Goal: Complete application form: Complete application form

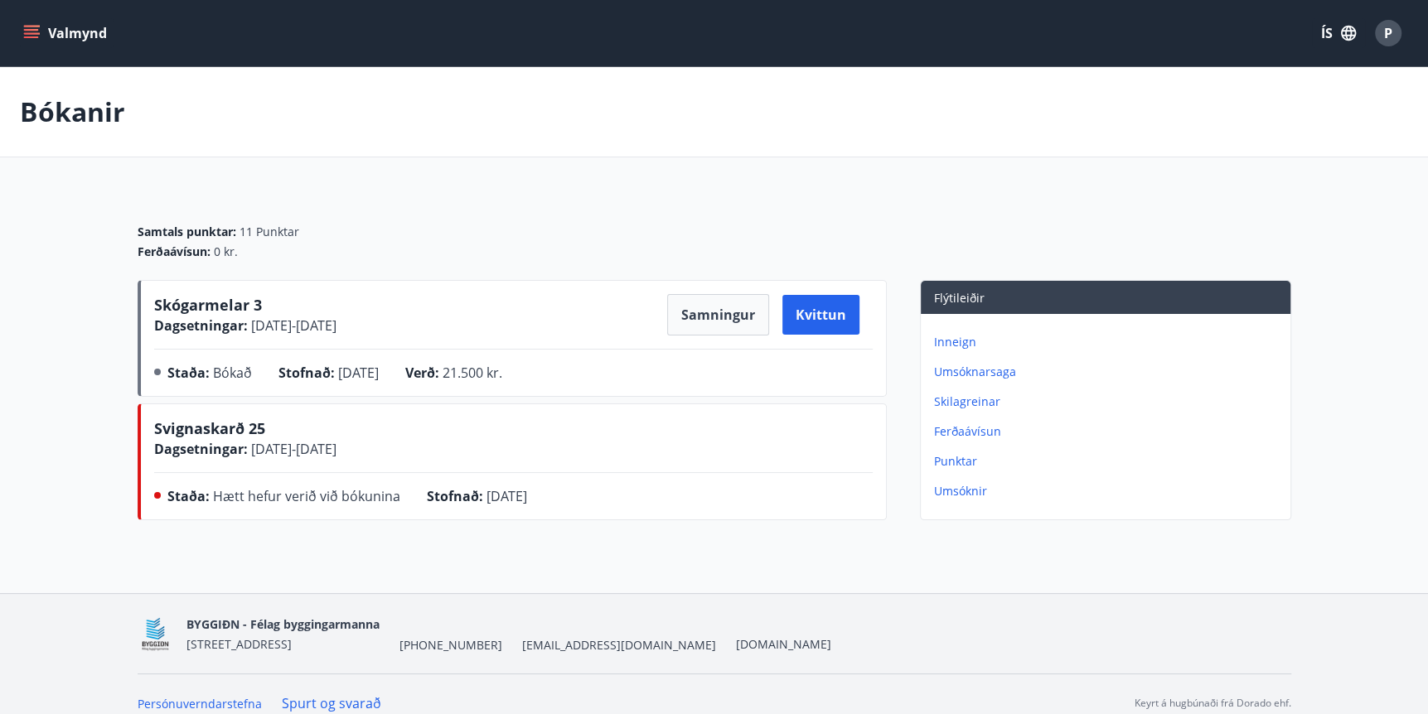
click at [31, 36] on icon "menu" at bounding box center [31, 37] width 15 height 2
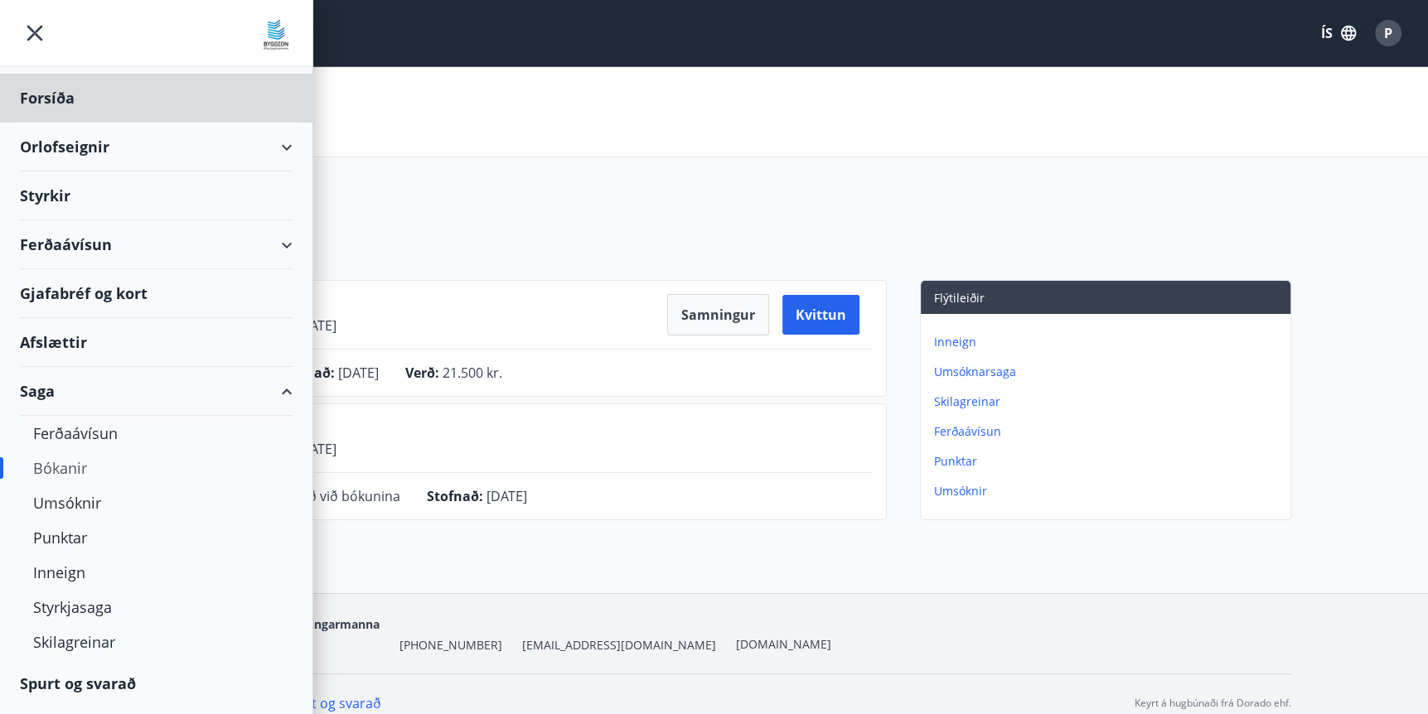
click at [43, 189] on div "Styrkir" at bounding box center [156, 196] width 273 height 49
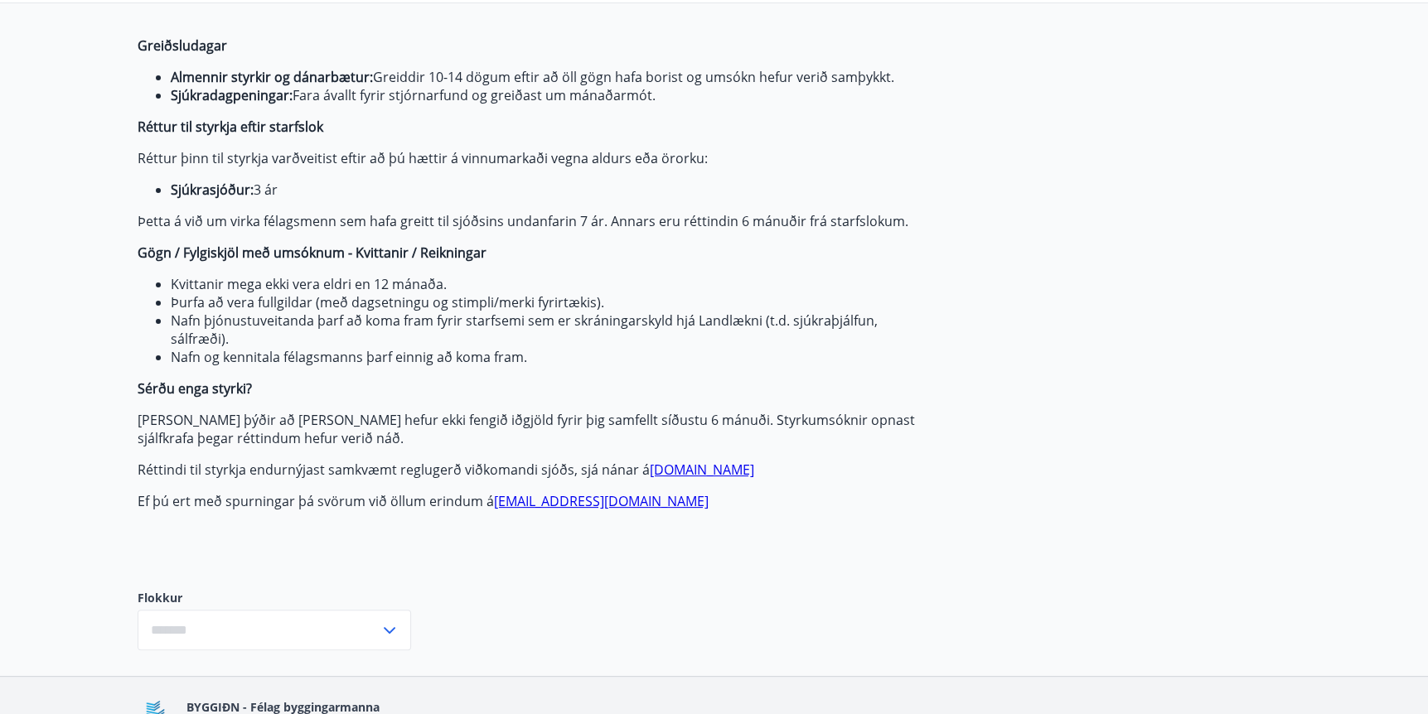
type input "***"
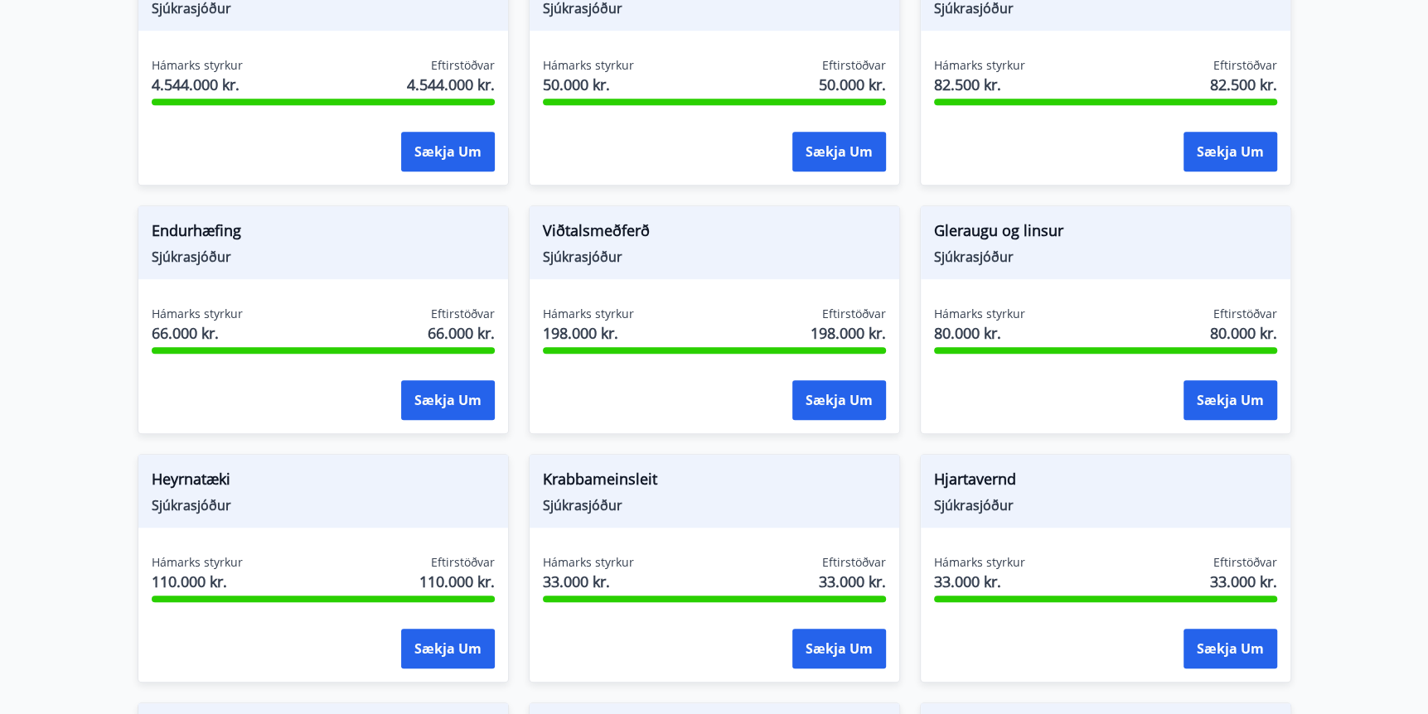
scroll to position [862, 0]
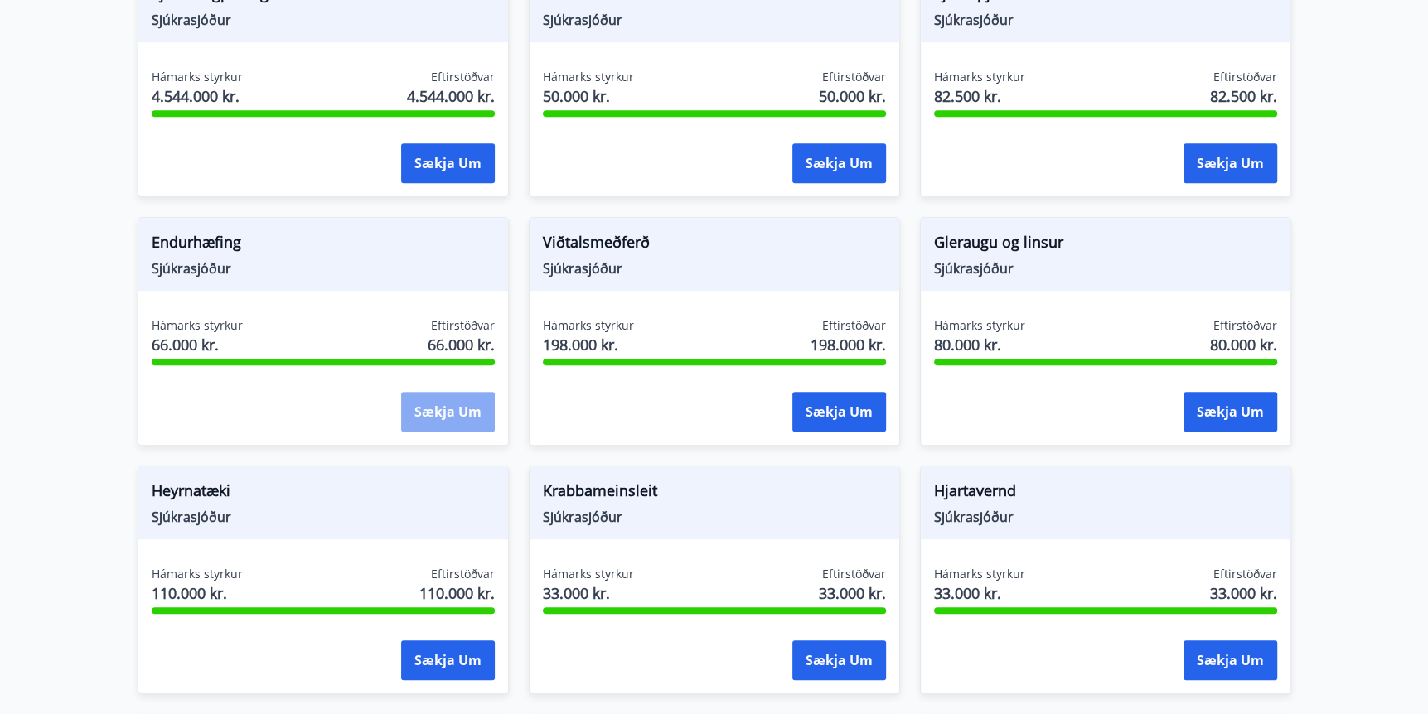
click at [436, 412] on button "Sækja um" at bounding box center [448, 412] width 94 height 40
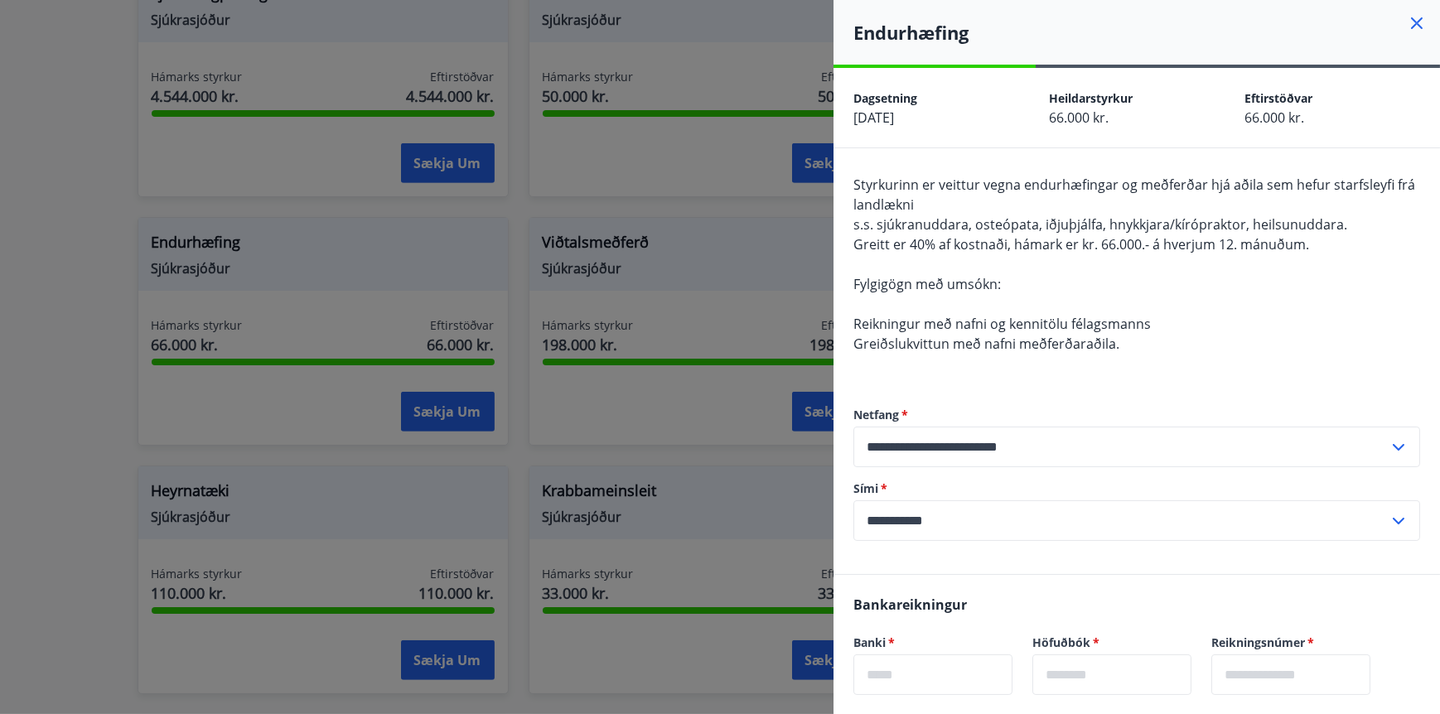
click at [1407, 20] on icon at bounding box center [1417, 23] width 20 height 20
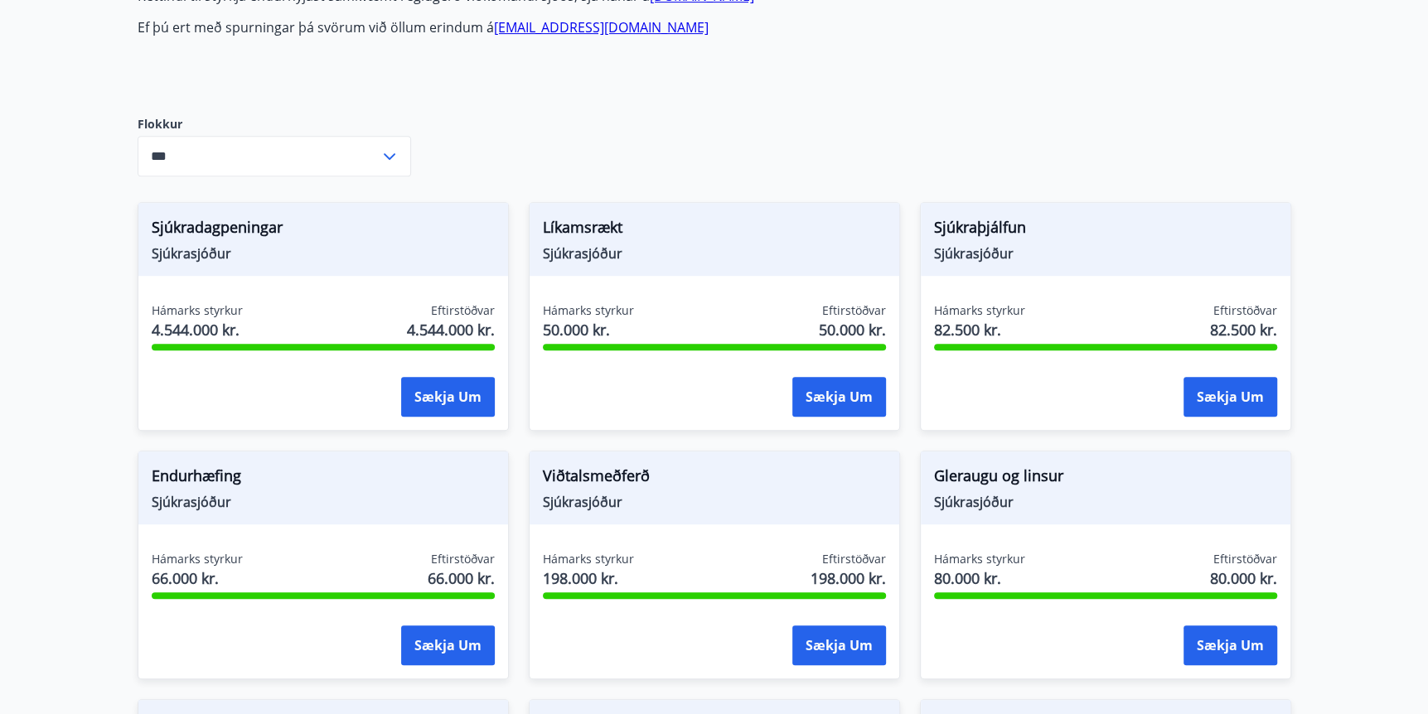
scroll to position [640, 0]
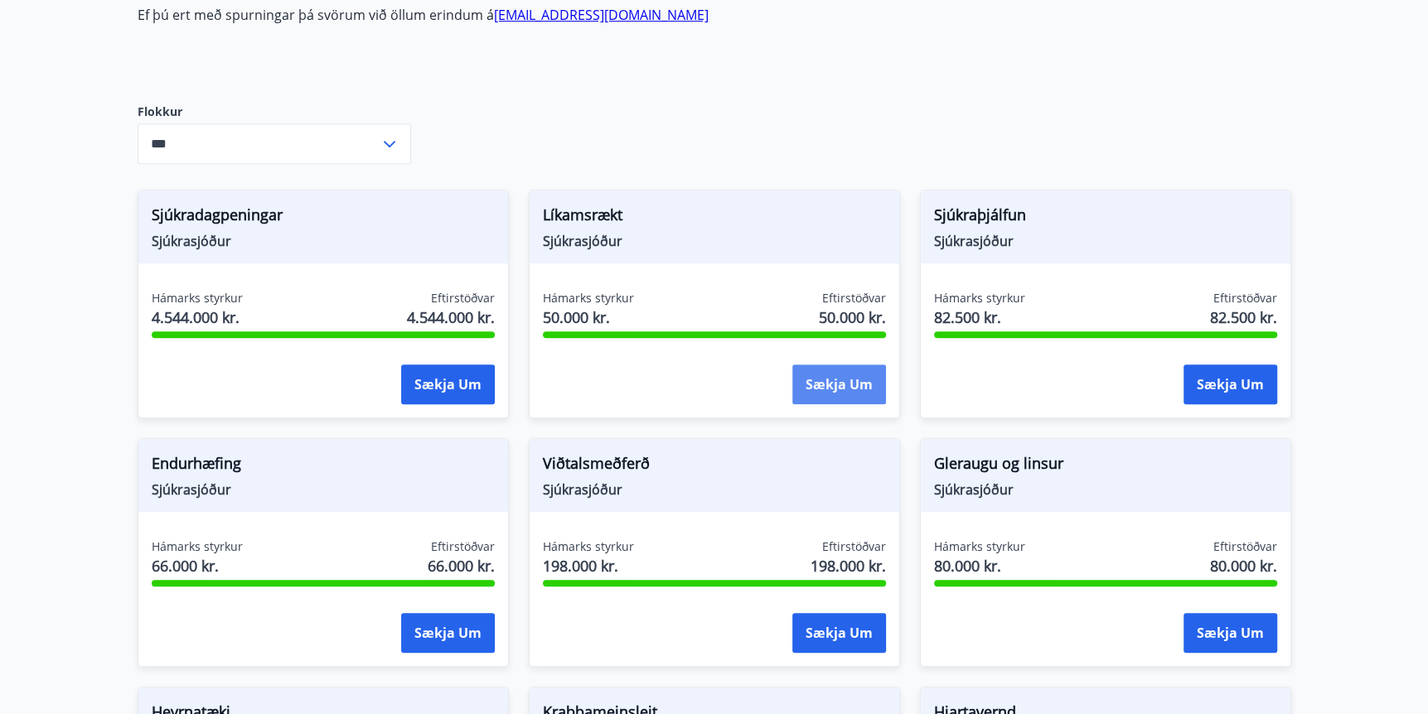
click at [850, 388] on button "Sækja um" at bounding box center [839, 385] width 94 height 40
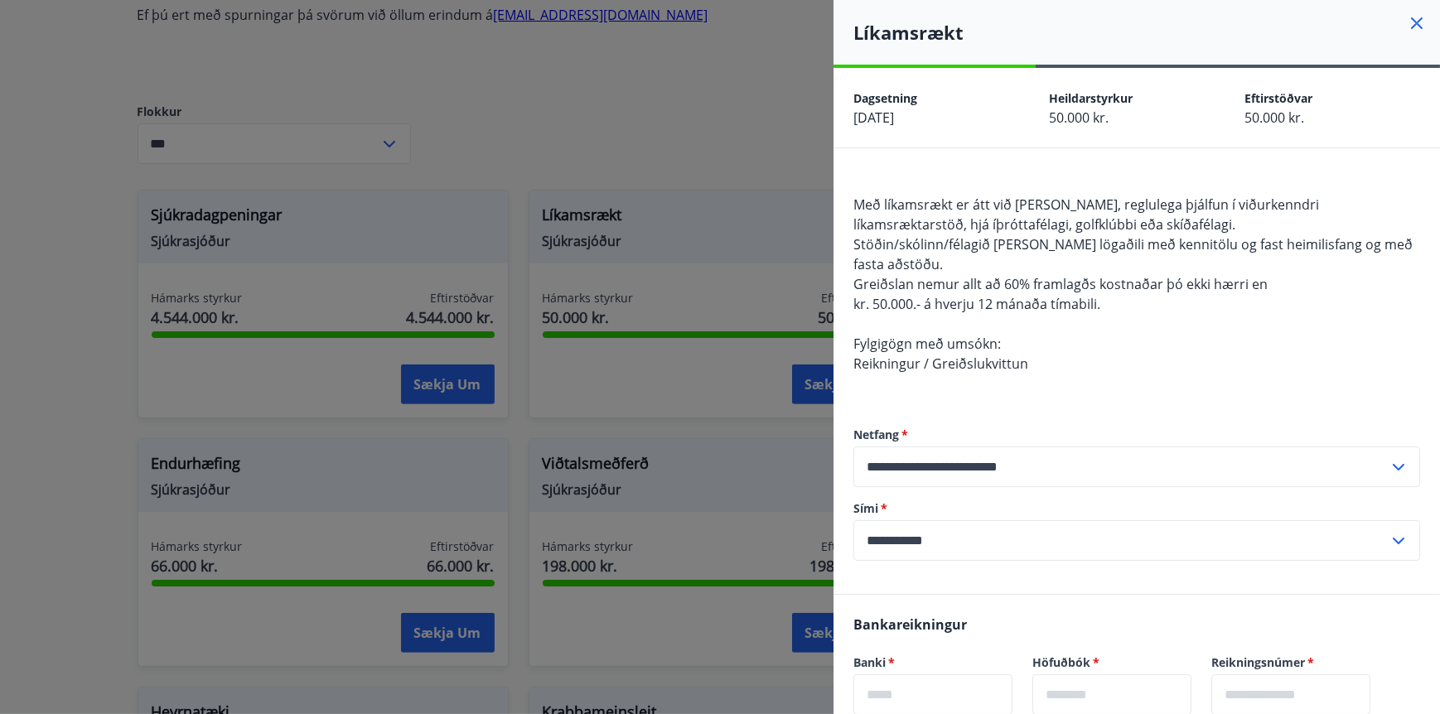
click at [1407, 21] on icon at bounding box center [1417, 23] width 20 height 20
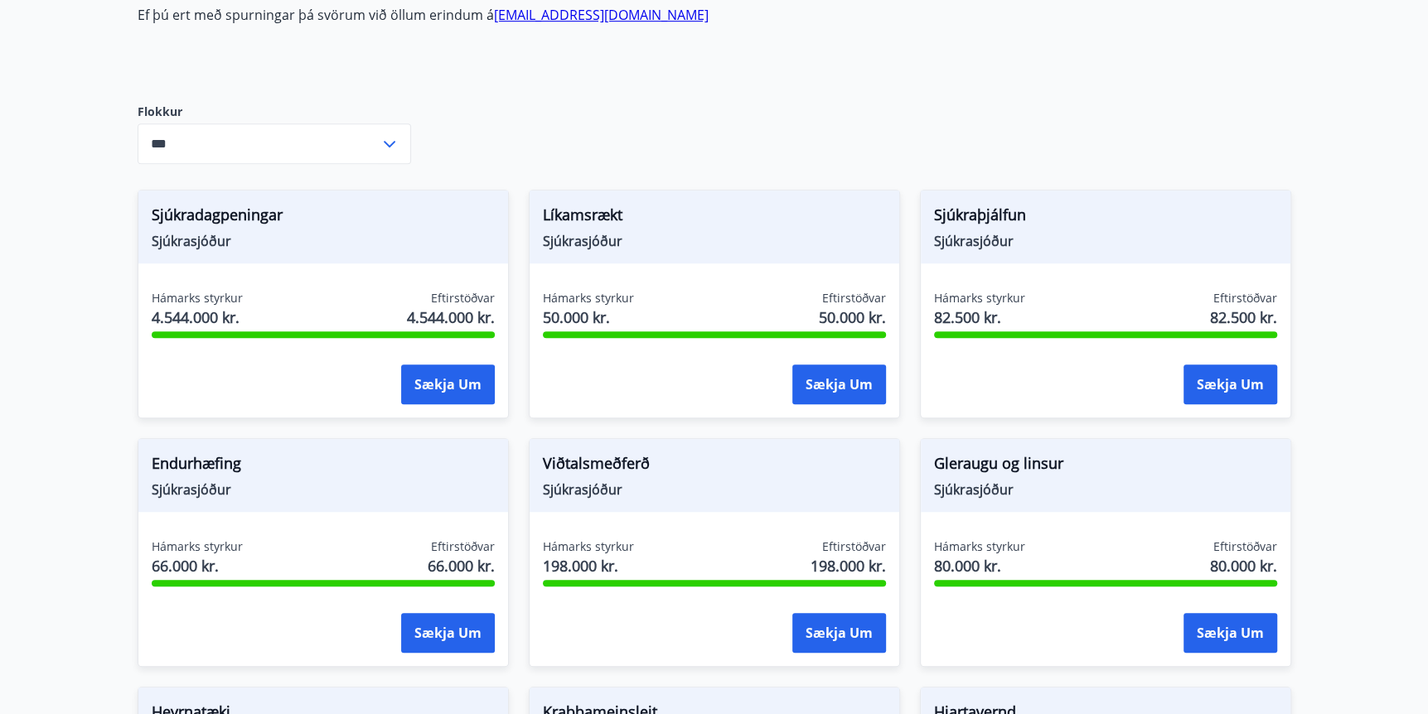
click at [991, 220] on span "Sjúkraþjálfun" at bounding box center [1105, 218] width 343 height 28
click at [974, 245] on span "Sjúkrasjóður" at bounding box center [1105, 241] width 343 height 18
click at [1239, 382] on button "Sækja um" at bounding box center [1230, 385] width 94 height 40
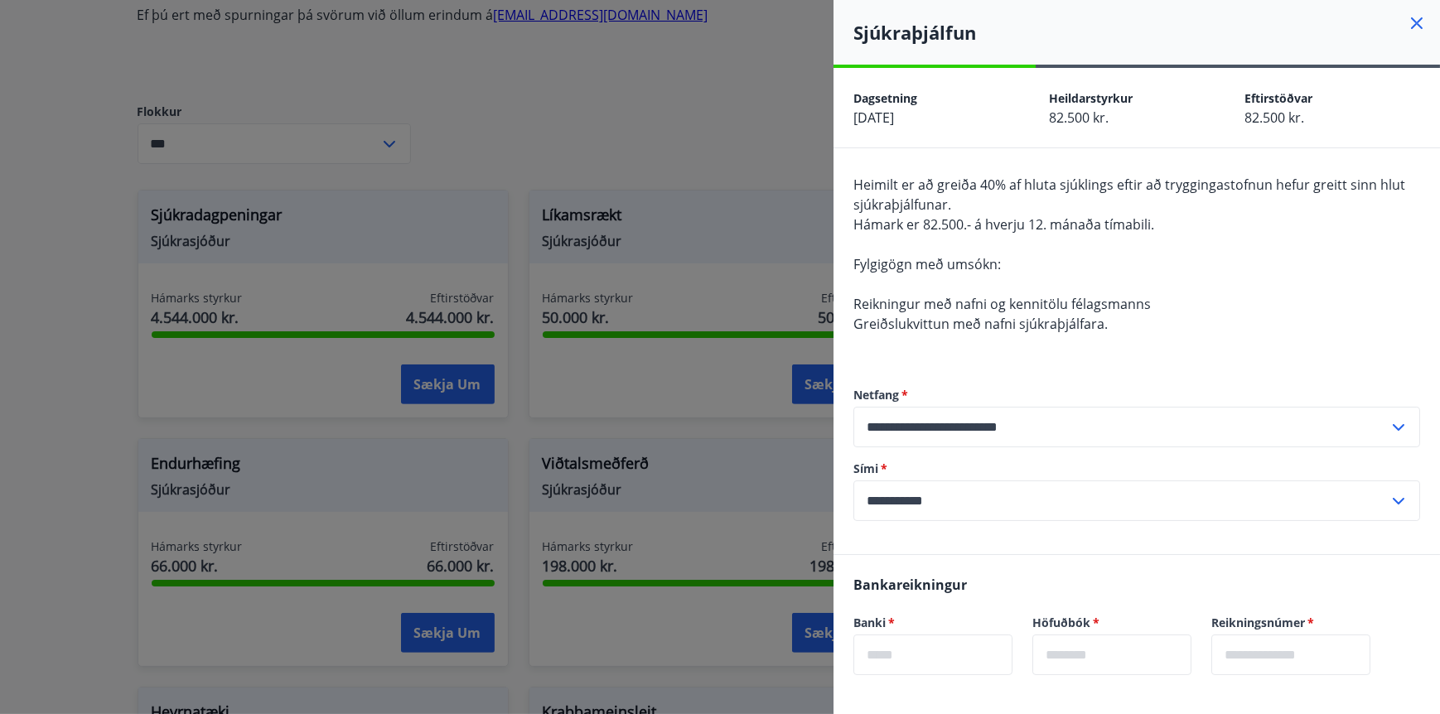
click at [761, 134] on div at bounding box center [720, 357] width 1440 height 714
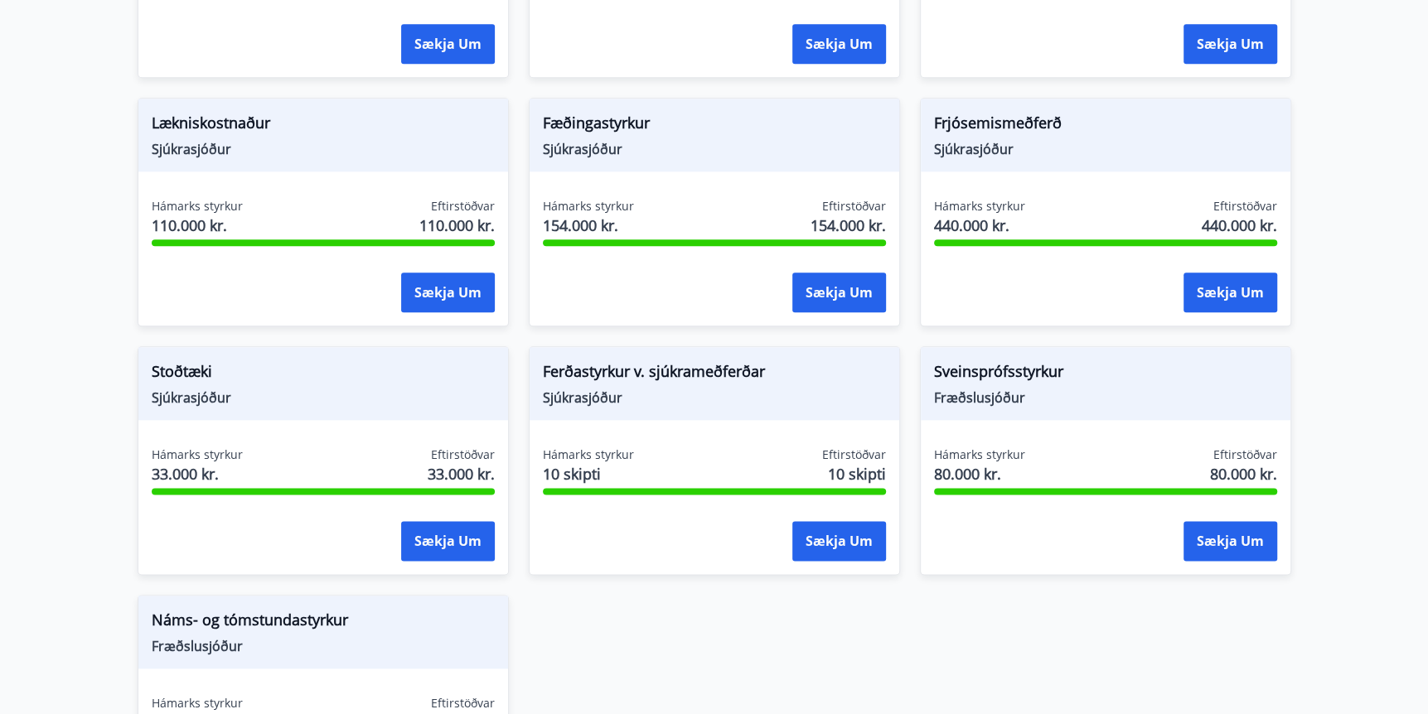
scroll to position [1525, 0]
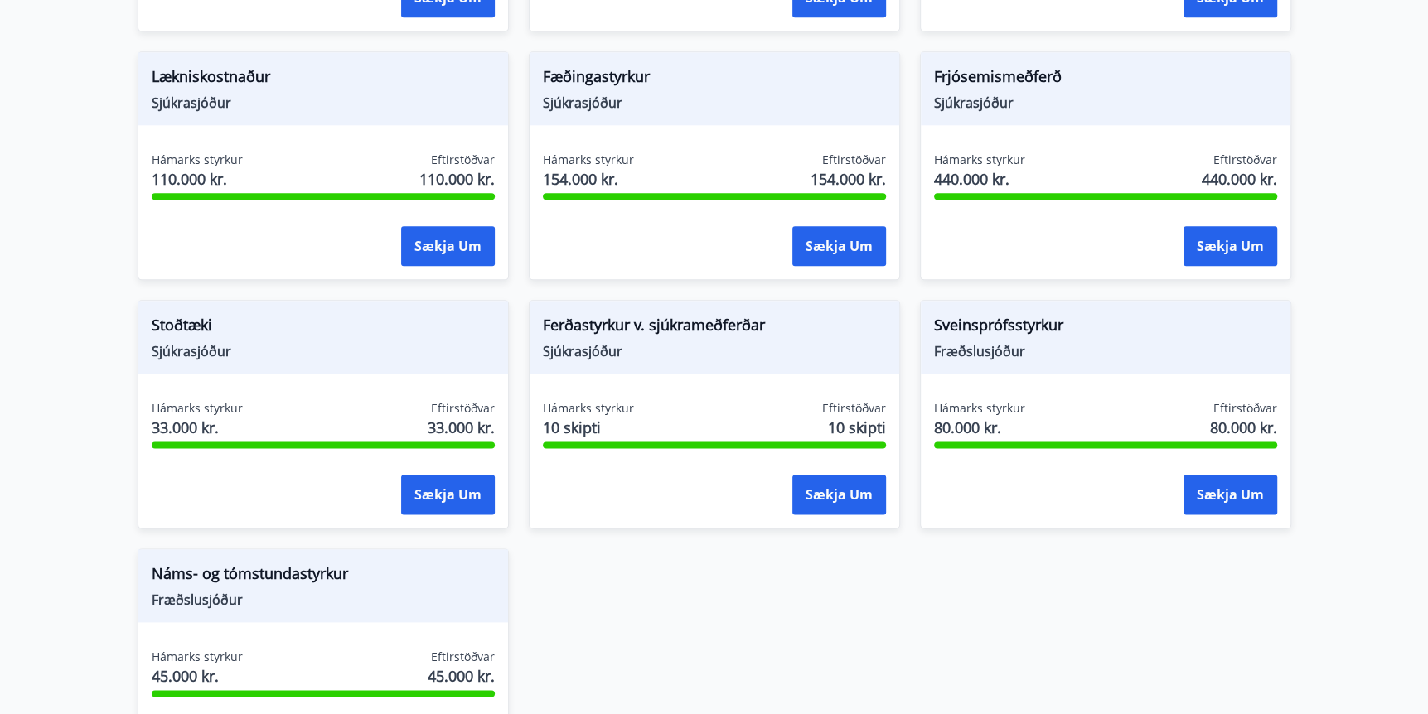
click at [689, 328] on span "Ferðastyrkur v. sjúkrameðferðar" at bounding box center [714, 328] width 343 height 28
click at [835, 502] on button "Sækja um" at bounding box center [839, 495] width 94 height 40
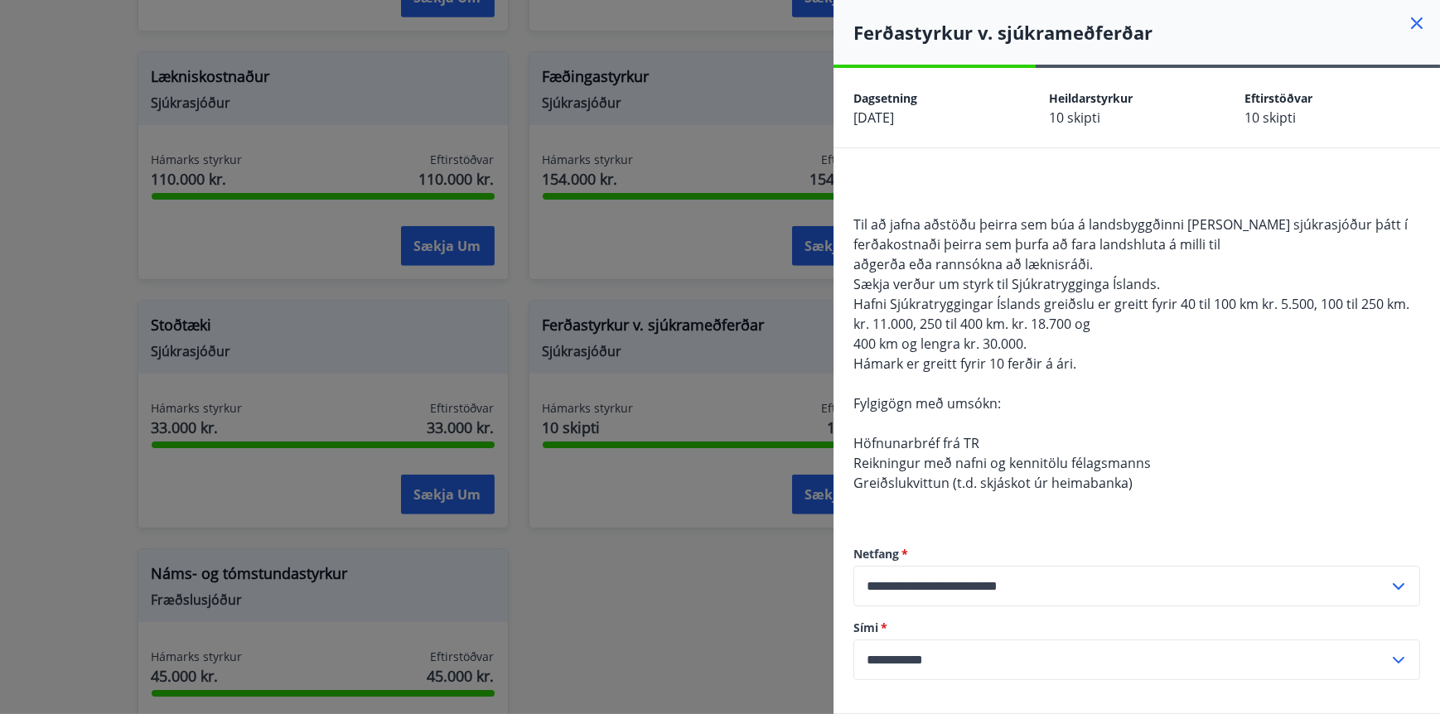
click at [1407, 20] on icon at bounding box center [1417, 23] width 20 height 20
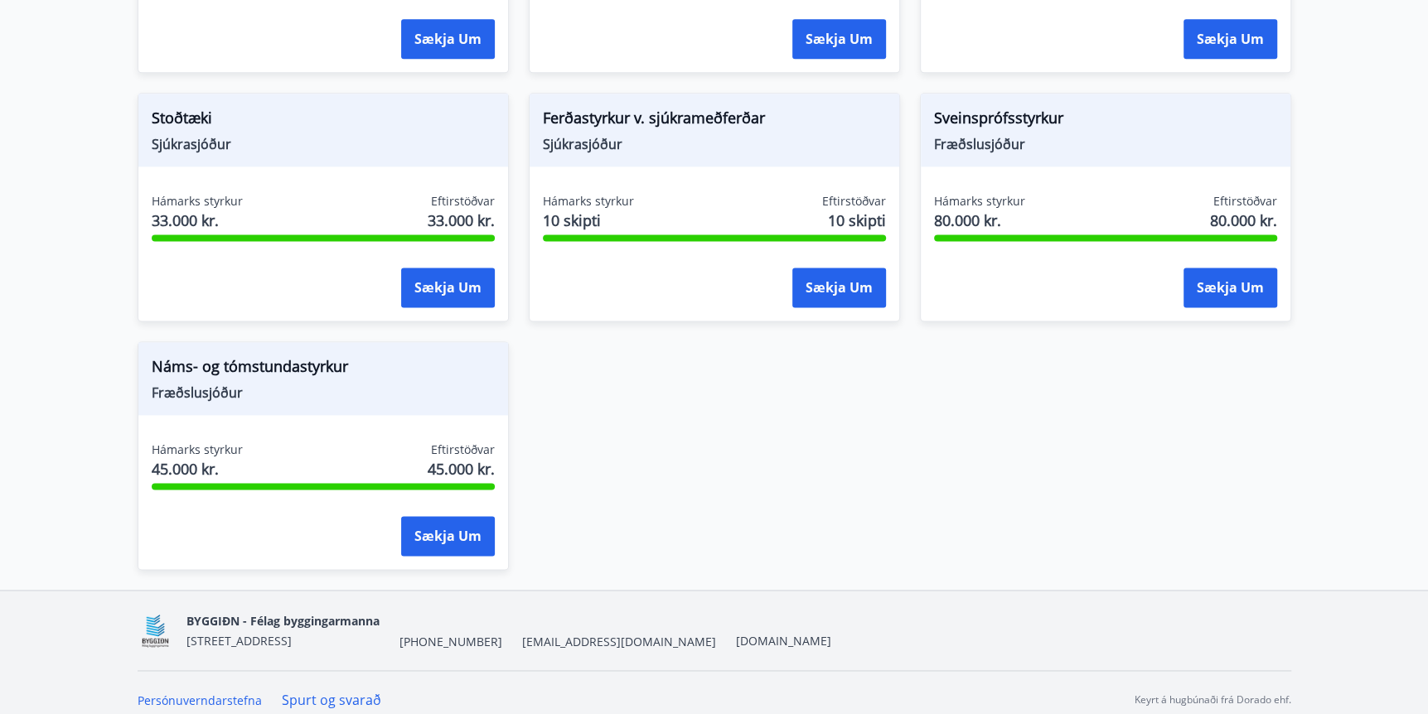
scroll to position [1746, 0]
